Goal: Information Seeking & Learning: Learn about a topic

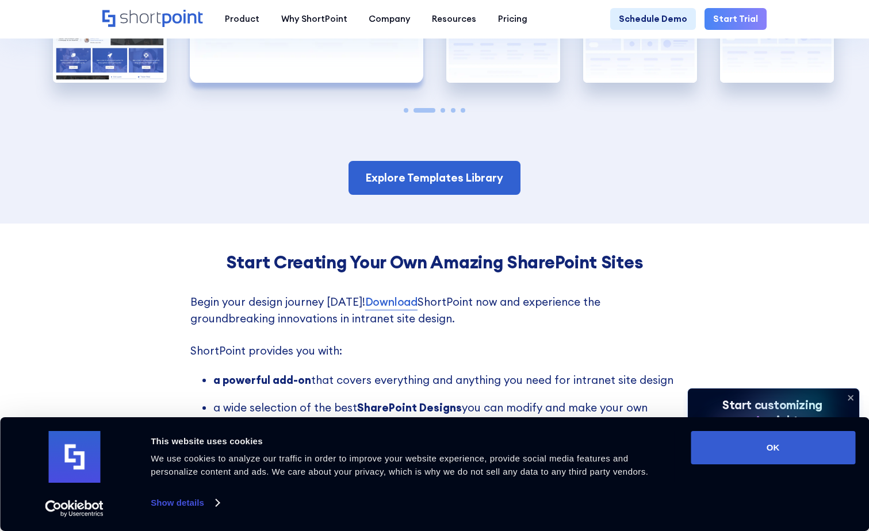
scroll to position [2185, 0]
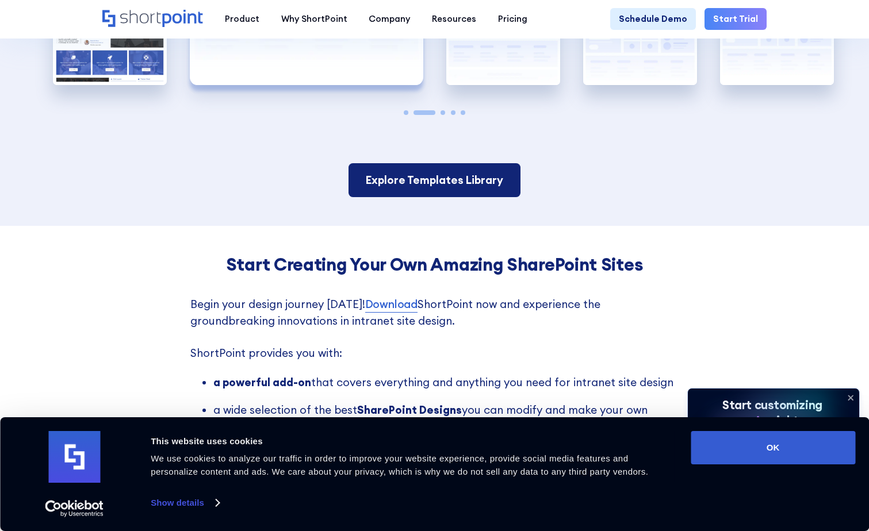
click at [356, 172] on link "Explore Templates Library" at bounding box center [434, 180] width 172 height 34
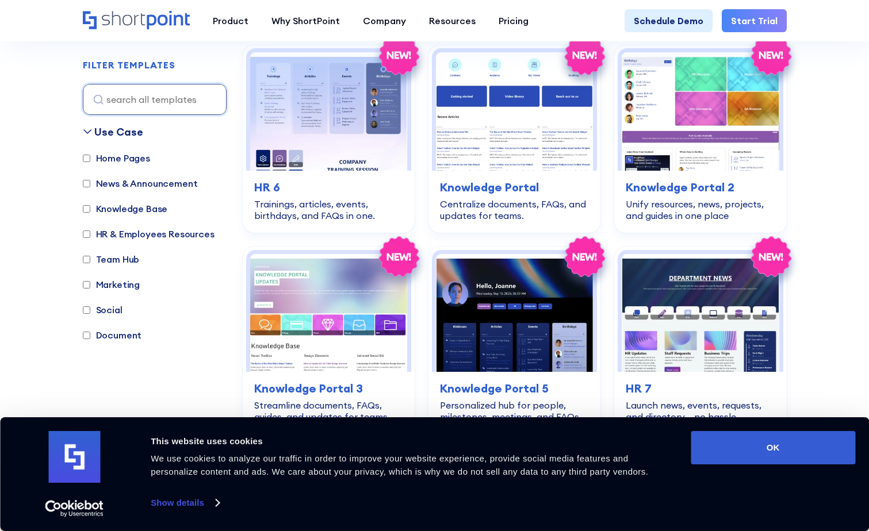
scroll to position [2415, 0]
